Goal: Find specific page/section: Find specific page/section

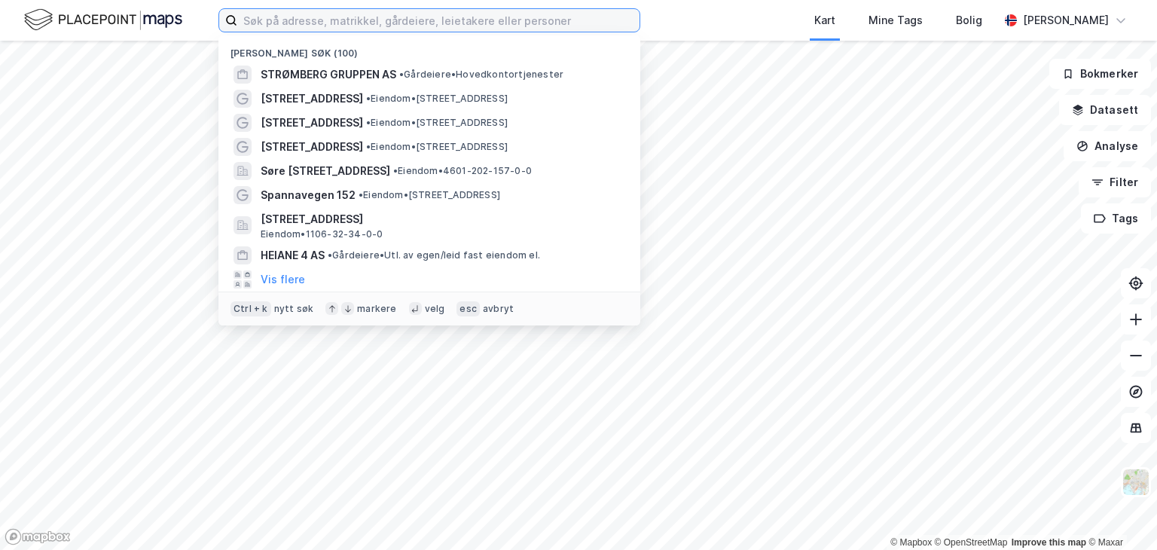
click at [277, 15] on input at bounding box center [438, 20] width 402 height 23
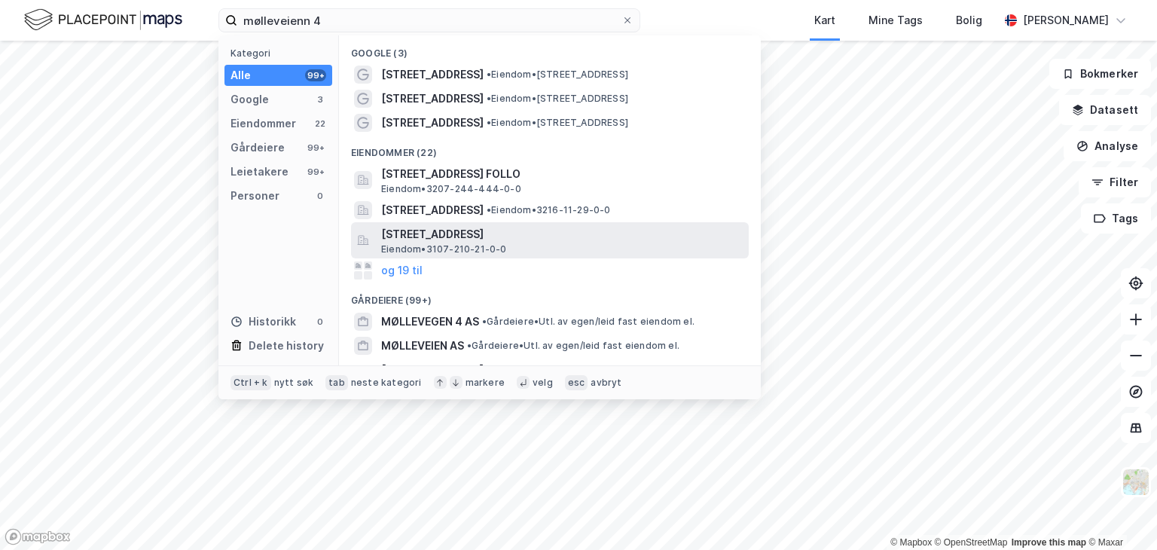
click at [466, 234] on span "[STREET_ADDRESS]" at bounding box center [562, 234] width 362 height 18
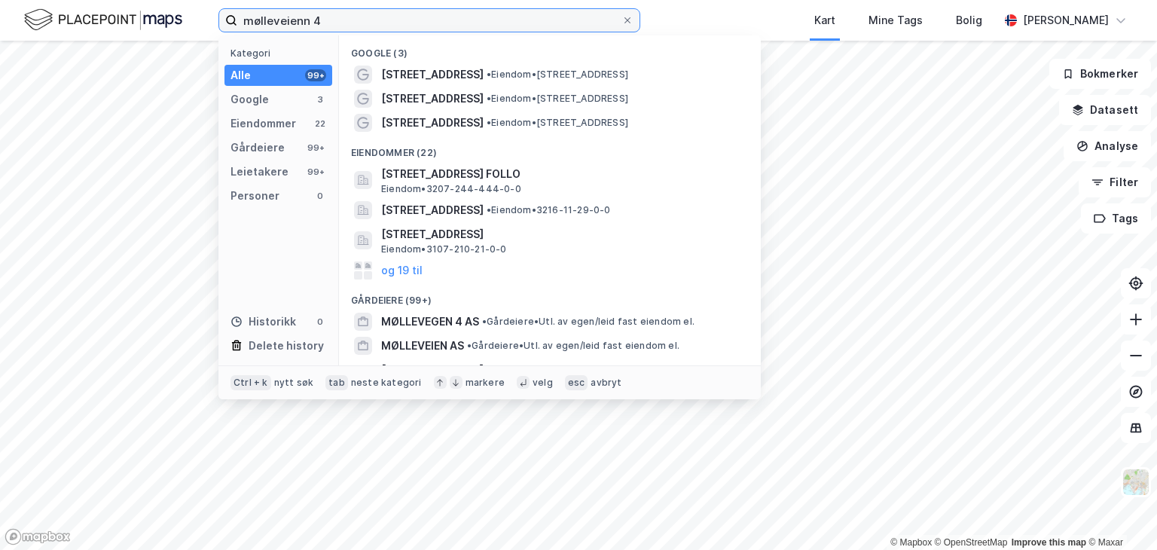
click at [298, 18] on input "mølleveienn 4" at bounding box center [429, 20] width 384 height 23
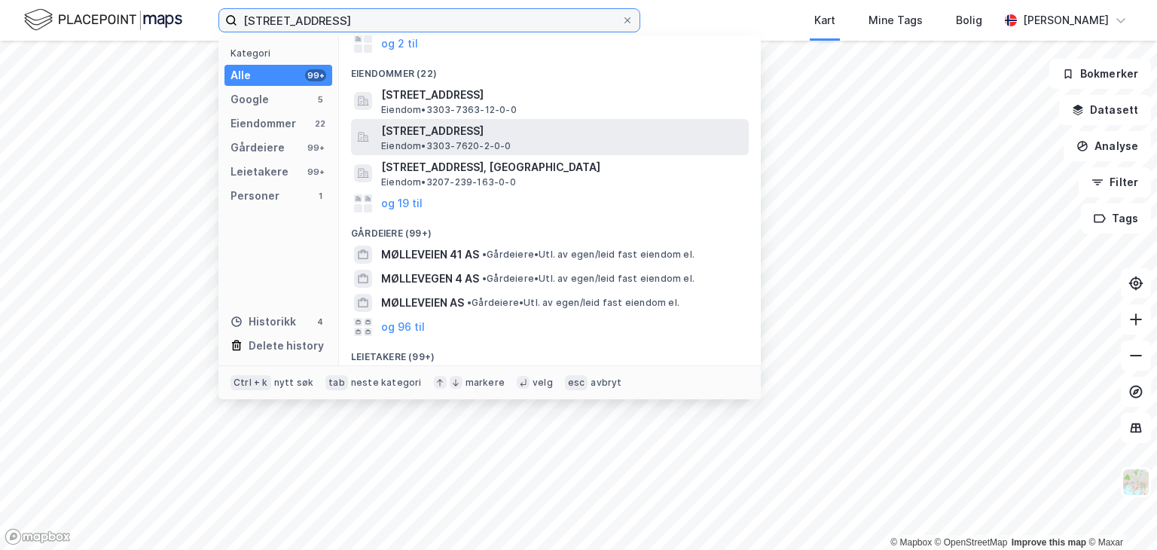
scroll to position [226, 0]
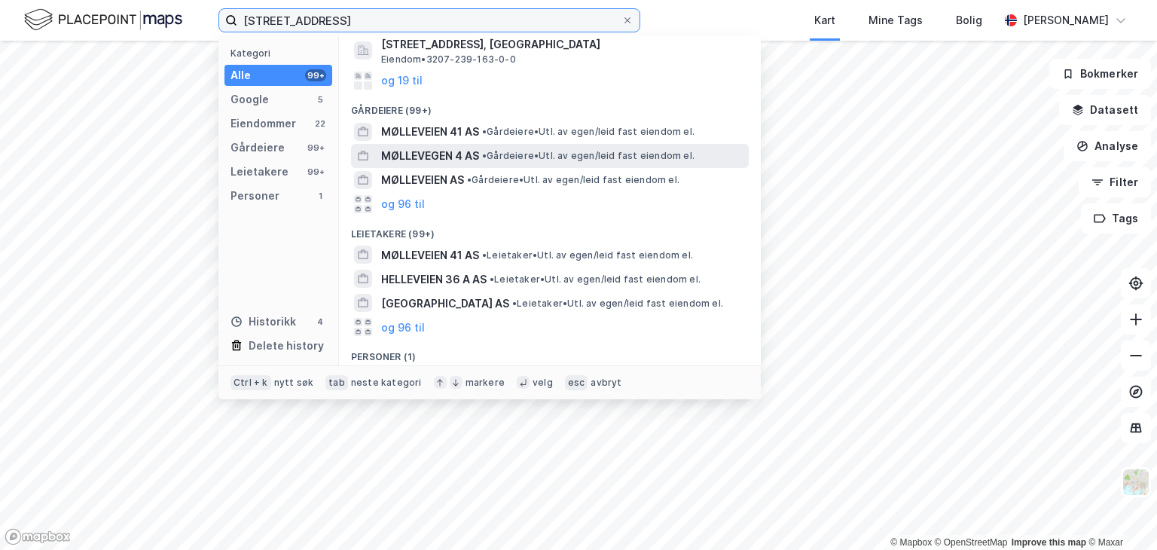
type input "[STREET_ADDRESS]"
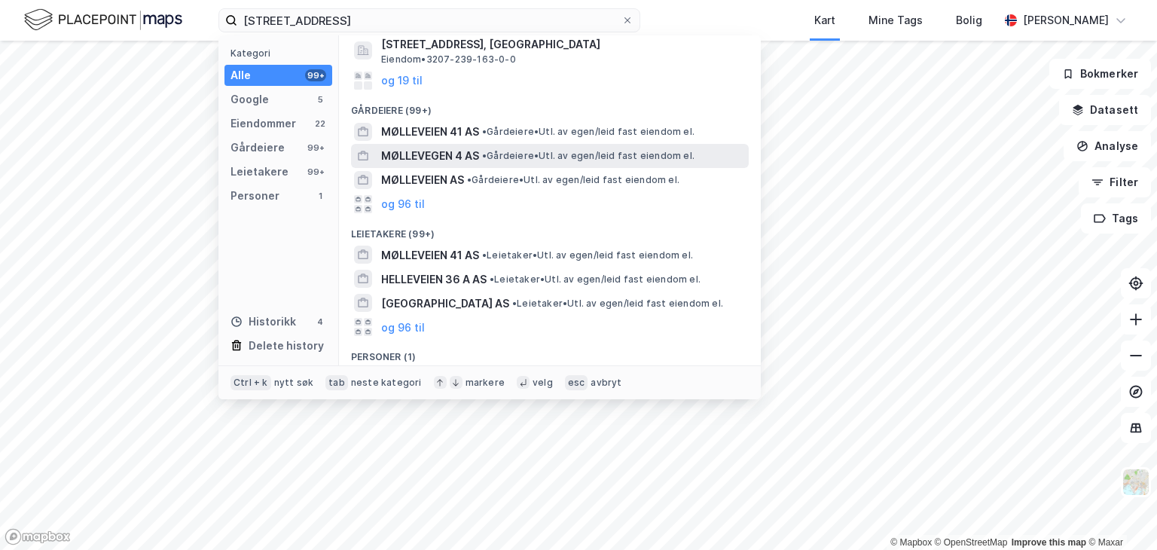
click at [470, 152] on span "MØLLEVEGEN 4 AS" at bounding box center [430, 156] width 98 height 18
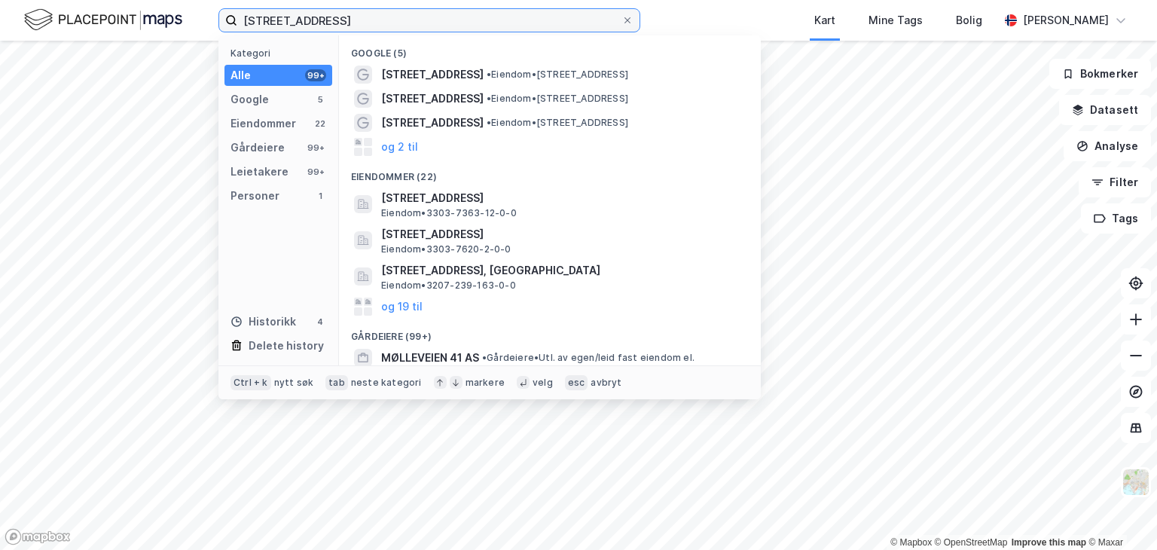
click at [318, 16] on input "[STREET_ADDRESS]" at bounding box center [429, 20] width 384 height 23
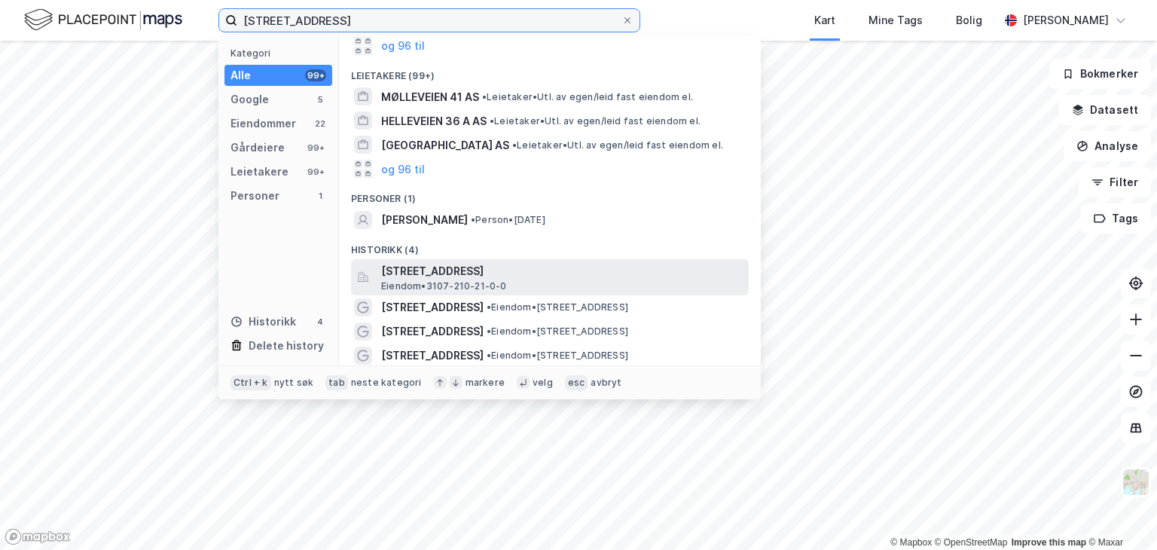
scroll to position [387, 0]
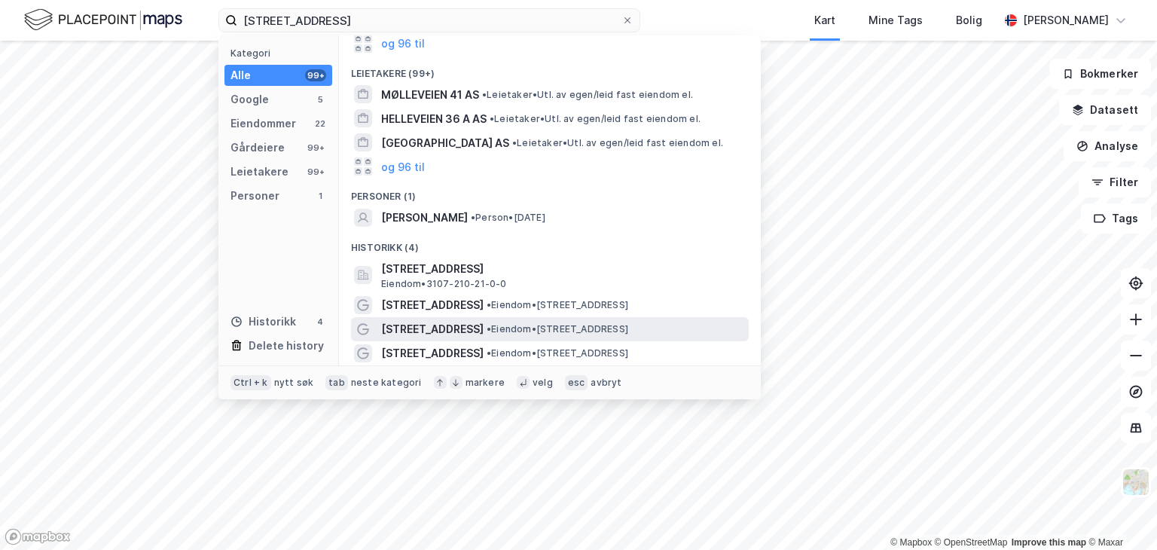
click at [445, 326] on span "[STREET_ADDRESS]" at bounding box center [432, 329] width 102 height 18
